Goal: Task Accomplishment & Management: Use online tool/utility

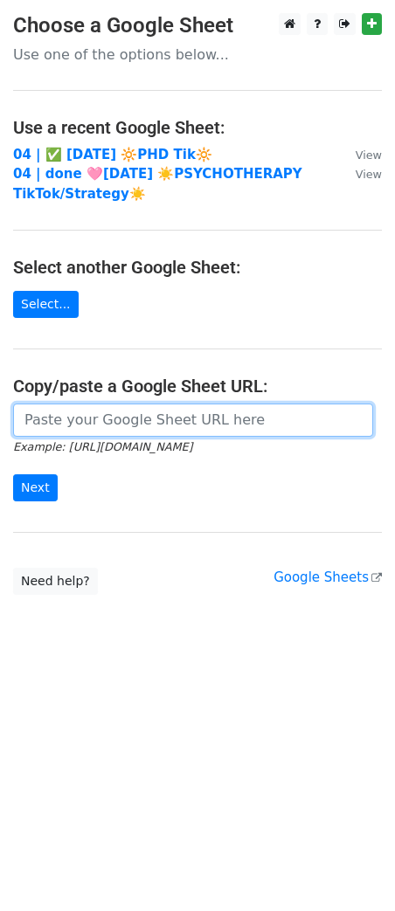
click at [103, 407] on input "url" at bounding box center [193, 419] width 360 height 33
paste input "[URL][DOMAIN_NAME]"
type input "[URL][DOMAIN_NAME]"
click at [13, 474] on input "Next" at bounding box center [35, 487] width 45 height 27
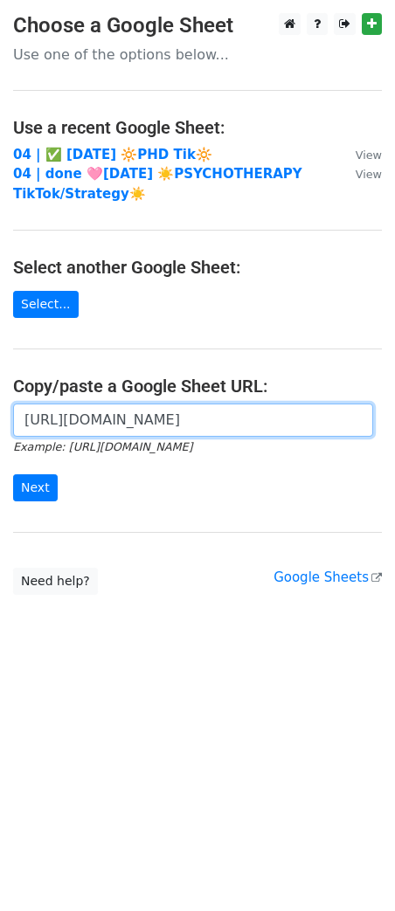
click at [167, 436] on input "https://docs.google.com/spreadsheets/d/1J-GP92NRqMrFfj3xlk-EH_NtDxNU8PReKF0sIJT…" at bounding box center [193, 419] width 360 height 33
paste input "https://docs.google.com/spreadsheets/d/1-McnM0OwGSY-uiNiLywQG6frdS2Jl96uS3BfXmb…"
paste input "url"
type input "https://docs.google.com/spreadsheets/d/1-McnM0OwGSY-uiNiLywQG6frdS2Jl96uS3BfXmb…"
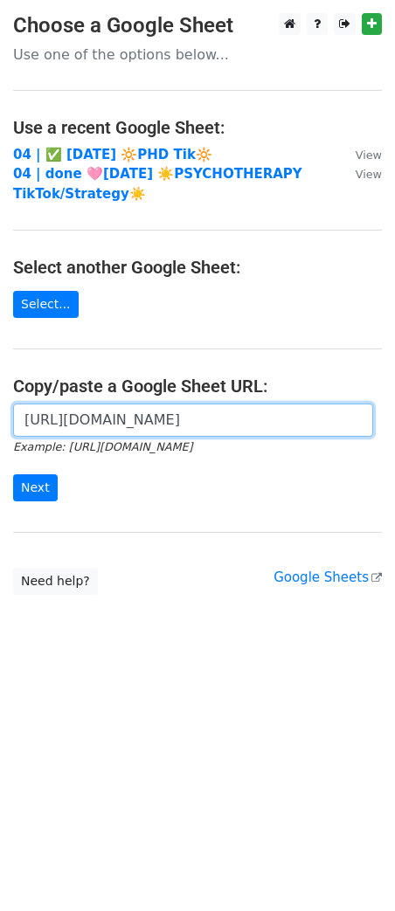
click at [13, 474] on input "Next" at bounding box center [35, 487] width 45 height 27
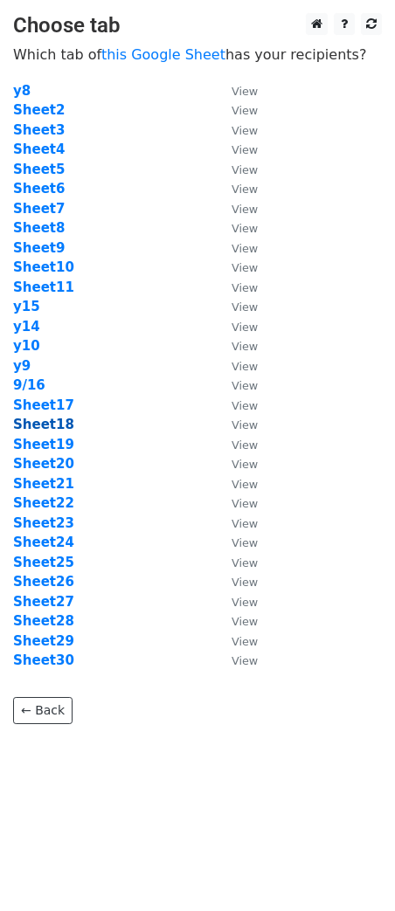
click at [33, 424] on strong "Sheet18" at bounding box center [43, 424] width 61 height 16
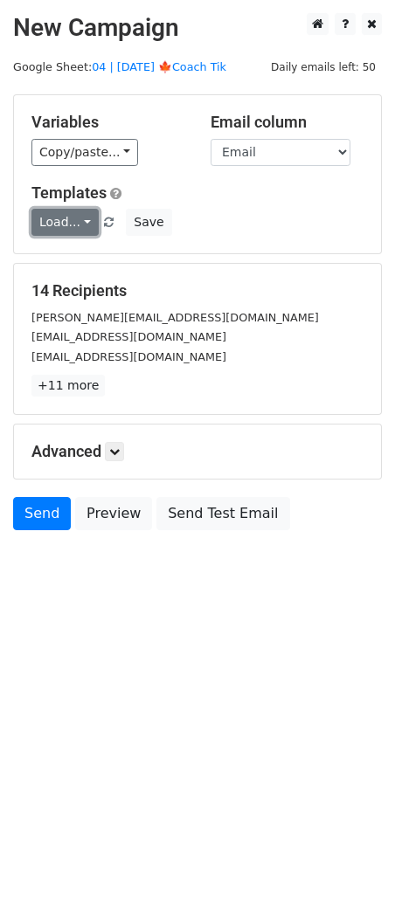
click at [64, 218] on link "Load..." at bounding box center [64, 222] width 67 height 27
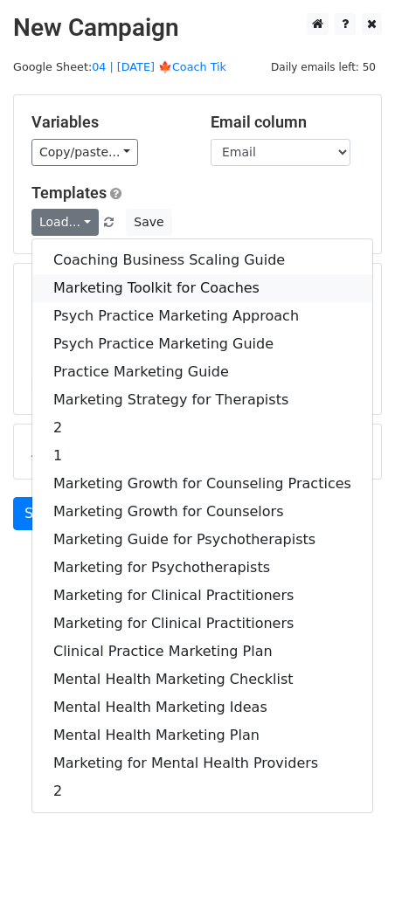
click at [72, 283] on link "Marketing Toolkit for Coaches" at bounding box center [202, 288] width 340 height 28
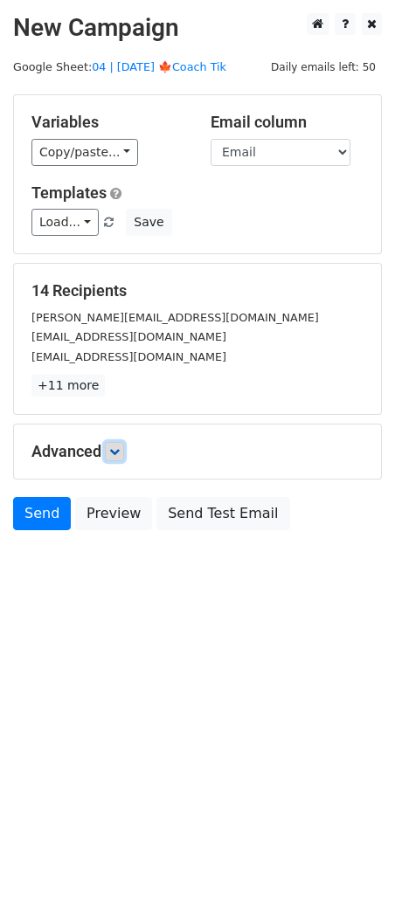
click at [119, 455] on link at bounding box center [114, 451] width 19 height 19
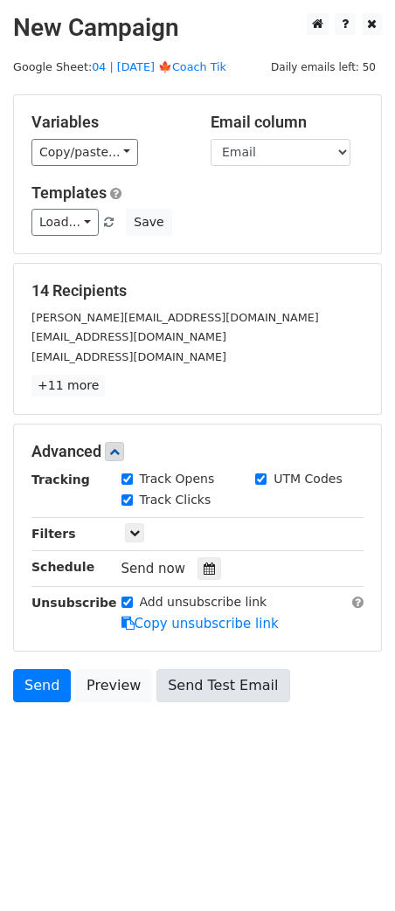
click at [204, 574] on div at bounding box center [209, 568] width 24 height 23
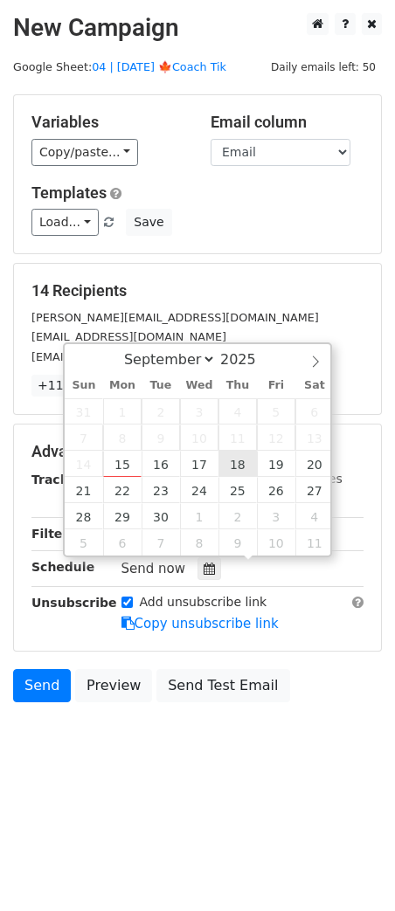
type input "2025-09-18 12:00"
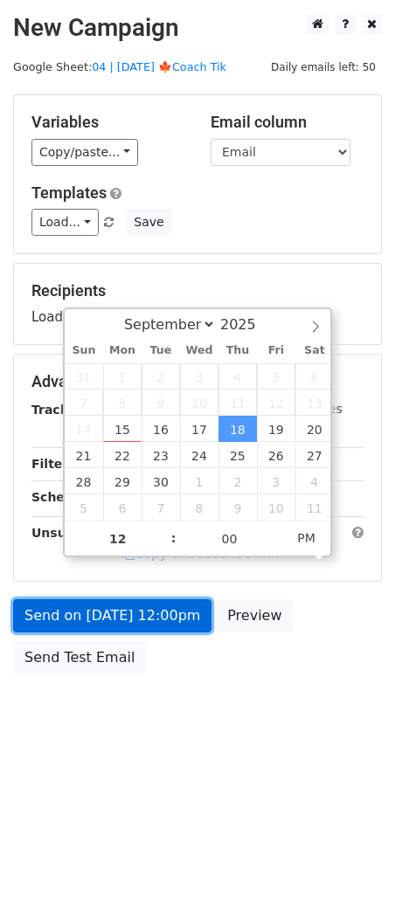
click at [160, 621] on link "Send on Sep 18 at 12:00pm" at bounding box center [112, 615] width 198 height 33
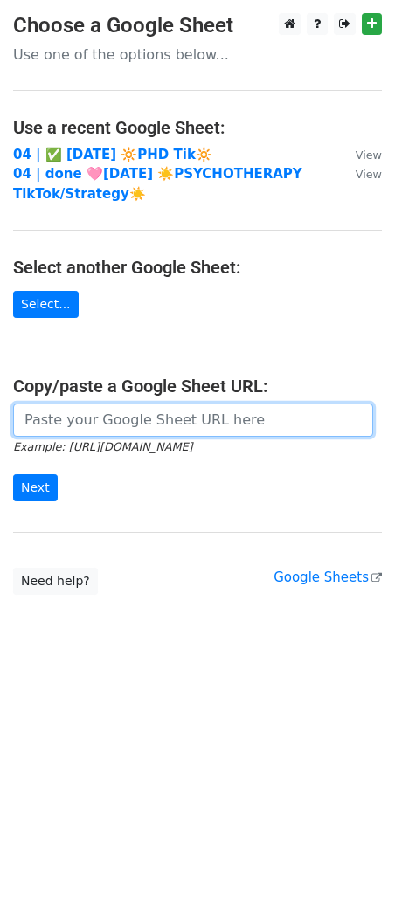
click at [112, 420] on input "url" at bounding box center [193, 419] width 360 height 33
paste input "[URL][DOMAIN_NAME]"
type input "[URL][DOMAIN_NAME]"
click at [13, 474] on input "Next" at bounding box center [35, 487] width 45 height 27
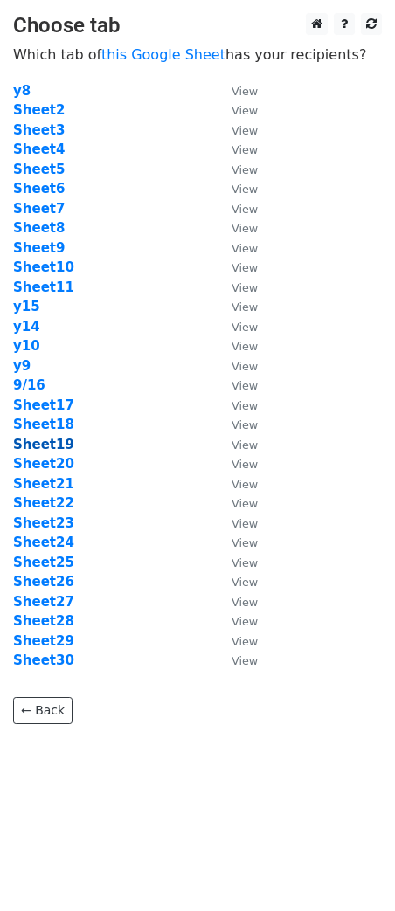
click at [50, 447] on strong "Sheet19" at bounding box center [43, 444] width 61 height 16
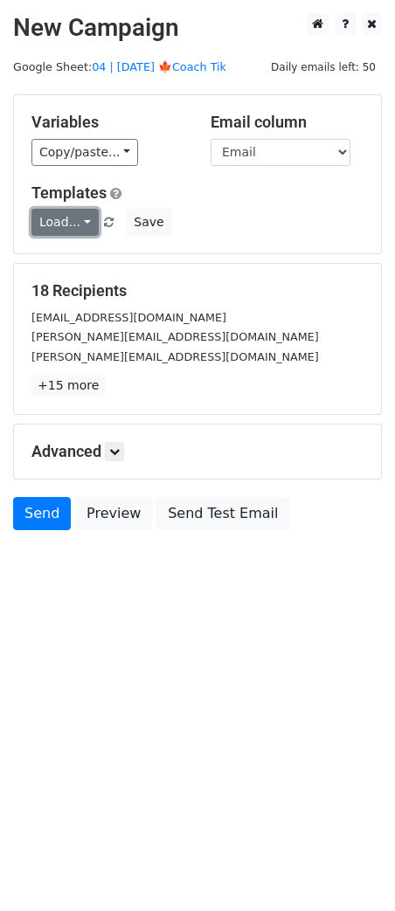
click at [62, 220] on link "Load..." at bounding box center [64, 222] width 67 height 27
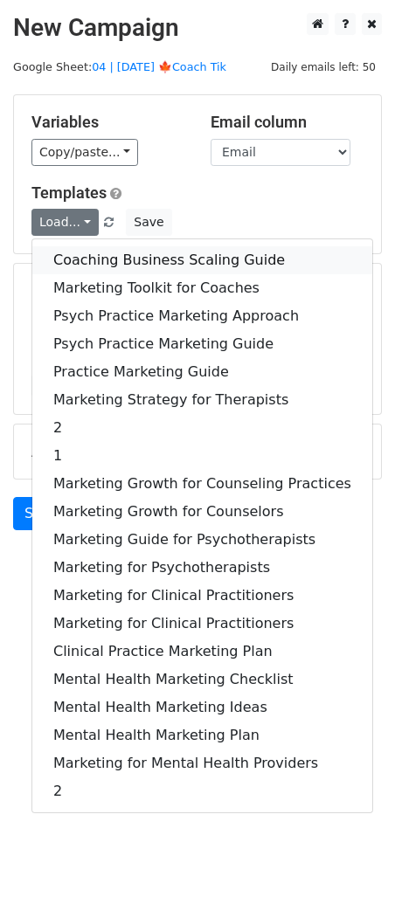
click at [79, 266] on link "Coaching Business Scaling Guide" at bounding box center [202, 260] width 340 height 28
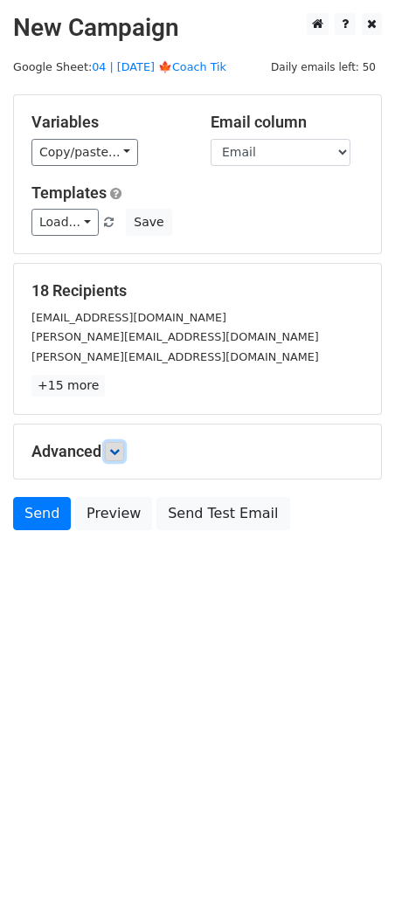
click at [114, 458] on link at bounding box center [114, 451] width 19 height 19
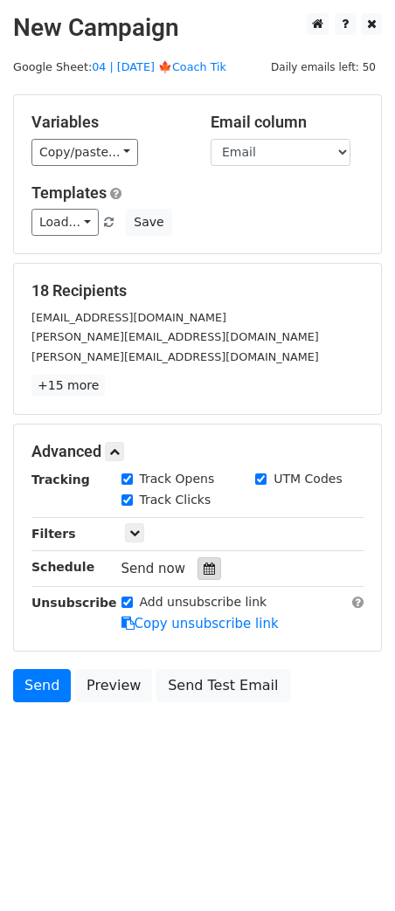
click at [203, 565] on icon at bounding box center [208, 568] width 11 height 12
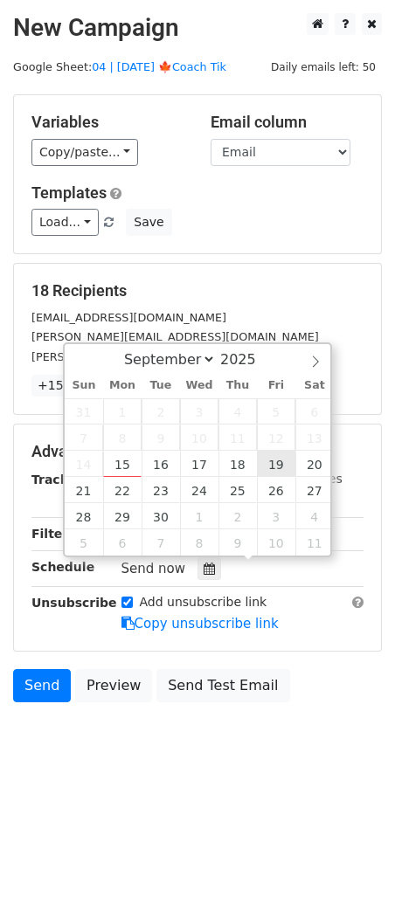
type input "[DATE] 12:00"
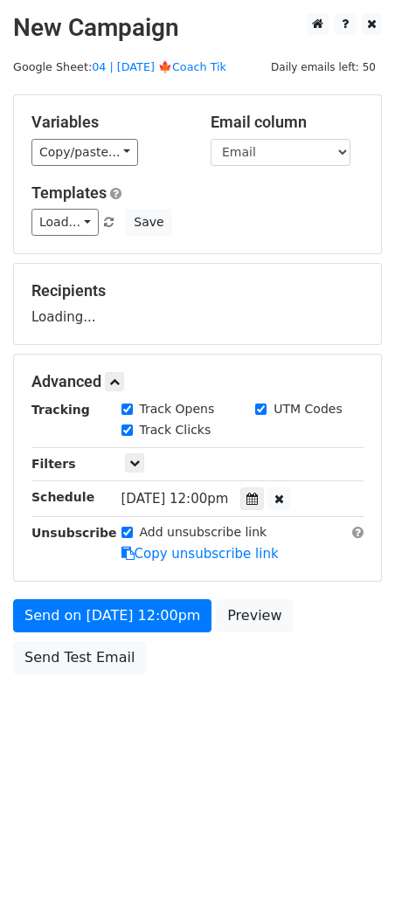
click at [138, 629] on div "Send on [DATE] 12:00pm Preview Send Test Email" at bounding box center [197, 641] width 395 height 84
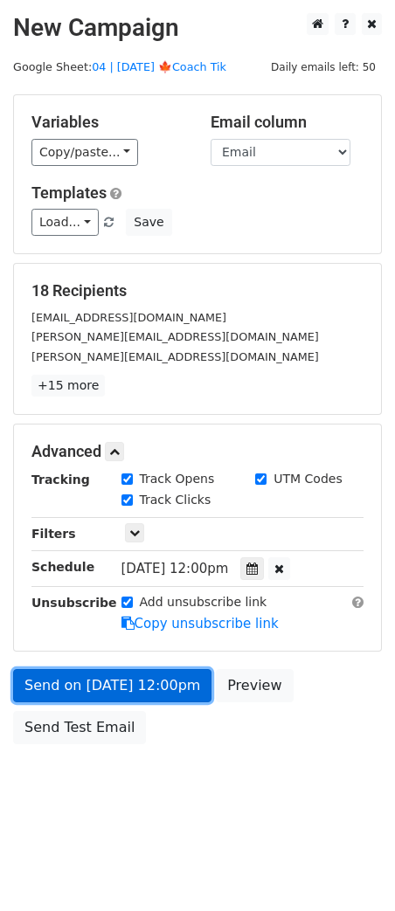
click at [134, 691] on link "Send on [DATE] 12:00pm" at bounding box center [112, 685] width 198 height 33
